Goal: Information Seeking & Learning: Learn about a topic

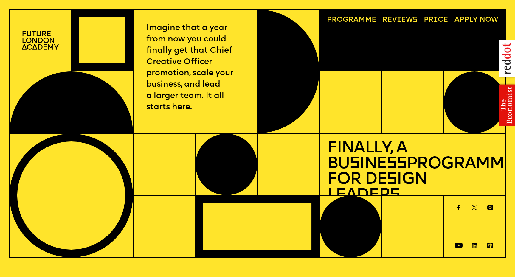
click at [356, 19] on span "a" at bounding box center [355, 19] width 5 height 7
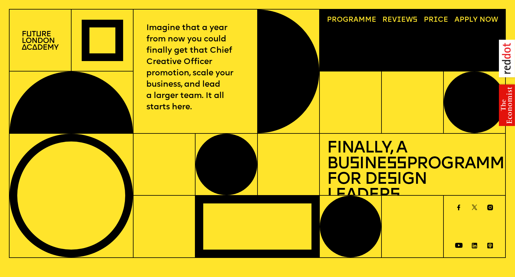
click at [35, 43] on img at bounding box center [40, 40] width 37 height 19
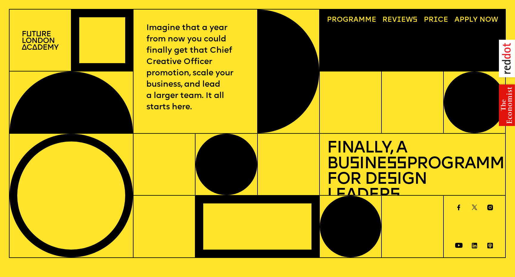
click at [44, 41] on img at bounding box center [40, 40] width 37 height 19
click at [48, 33] on img at bounding box center [40, 40] width 37 height 19
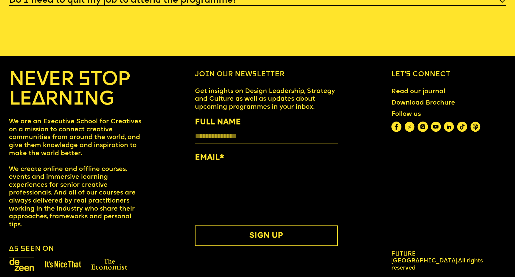
scroll to position [2869, 0]
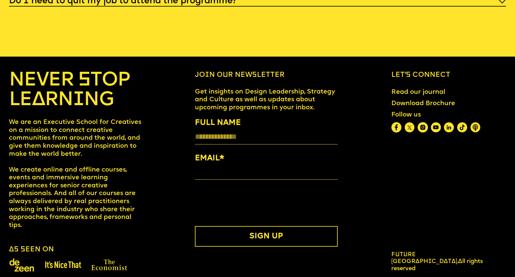
click at [448, 253] on span "Future [GEOGRAPHIC_DATA]." at bounding box center [424, 258] width 67 height 13
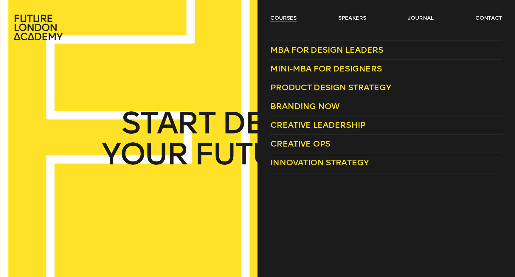
click at [285, 18] on link "courses" at bounding box center [283, 17] width 26 height 7
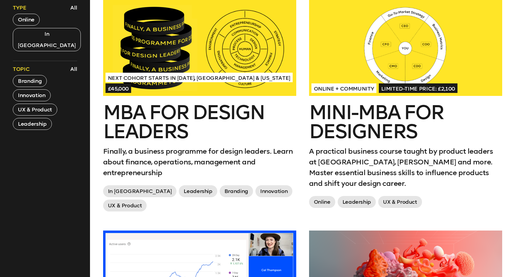
scroll to position [268, 0]
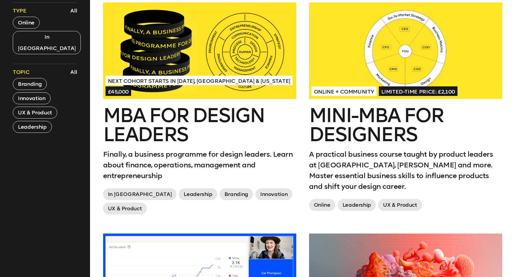
click at [369, 51] on div at bounding box center [405, 50] width 193 height 96
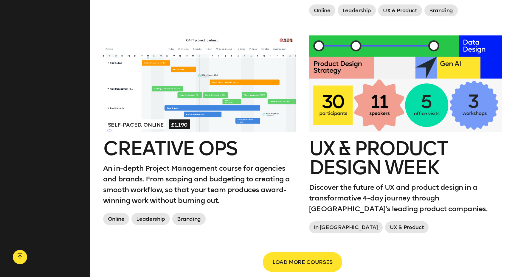
scroll to position [969, 0]
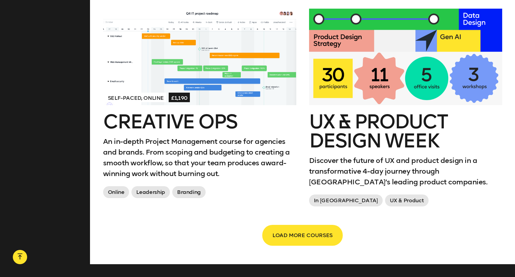
click at [302, 239] on span "LOAD MORE COURSES" at bounding box center [302, 235] width 60 height 11
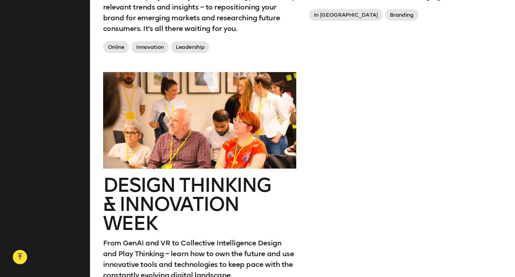
scroll to position [1425, 0]
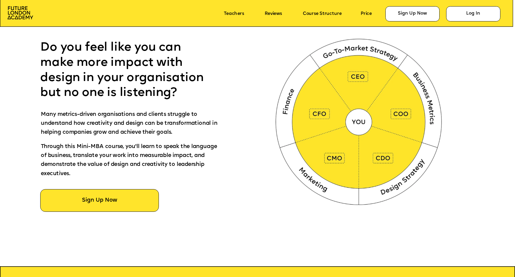
scroll to position [353, 0]
